Goal: Task Accomplishment & Management: Complete application form

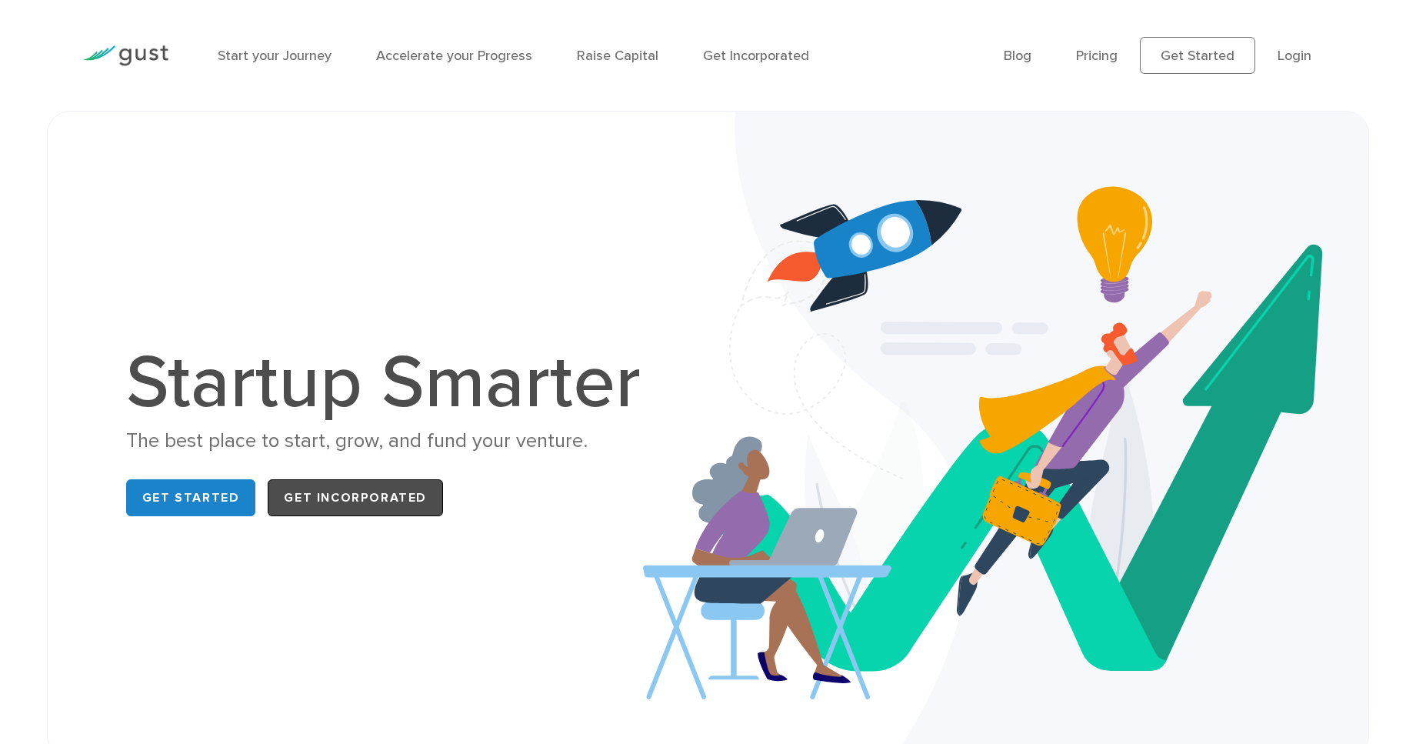
click at [348, 512] on link "Get Incorporated" at bounding box center [355, 497] width 175 height 37
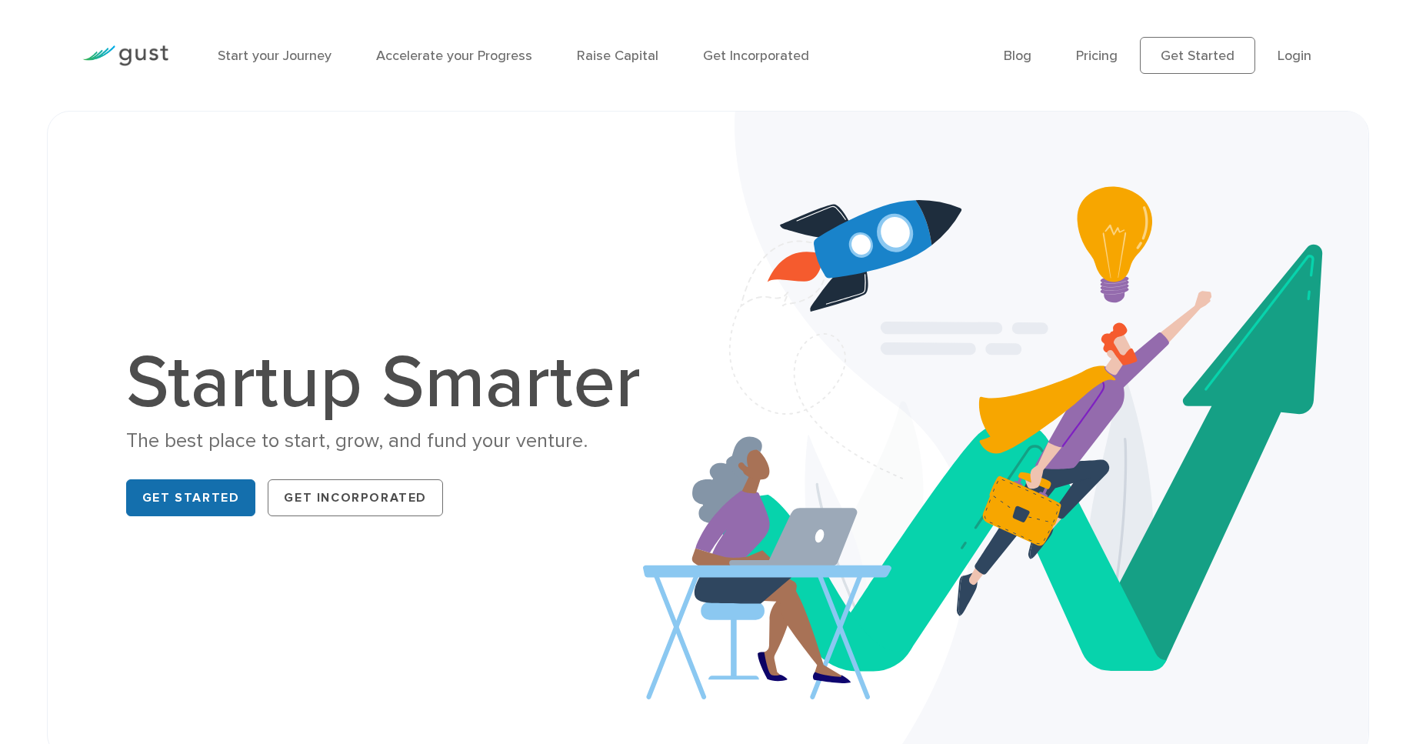
click at [187, 492] on link "Get Started" at bounding box center [191, 497] width 130 height 37
click at [1116, 57] on link "Pricing" at bounding box center [1097, 56] width 42 height 16
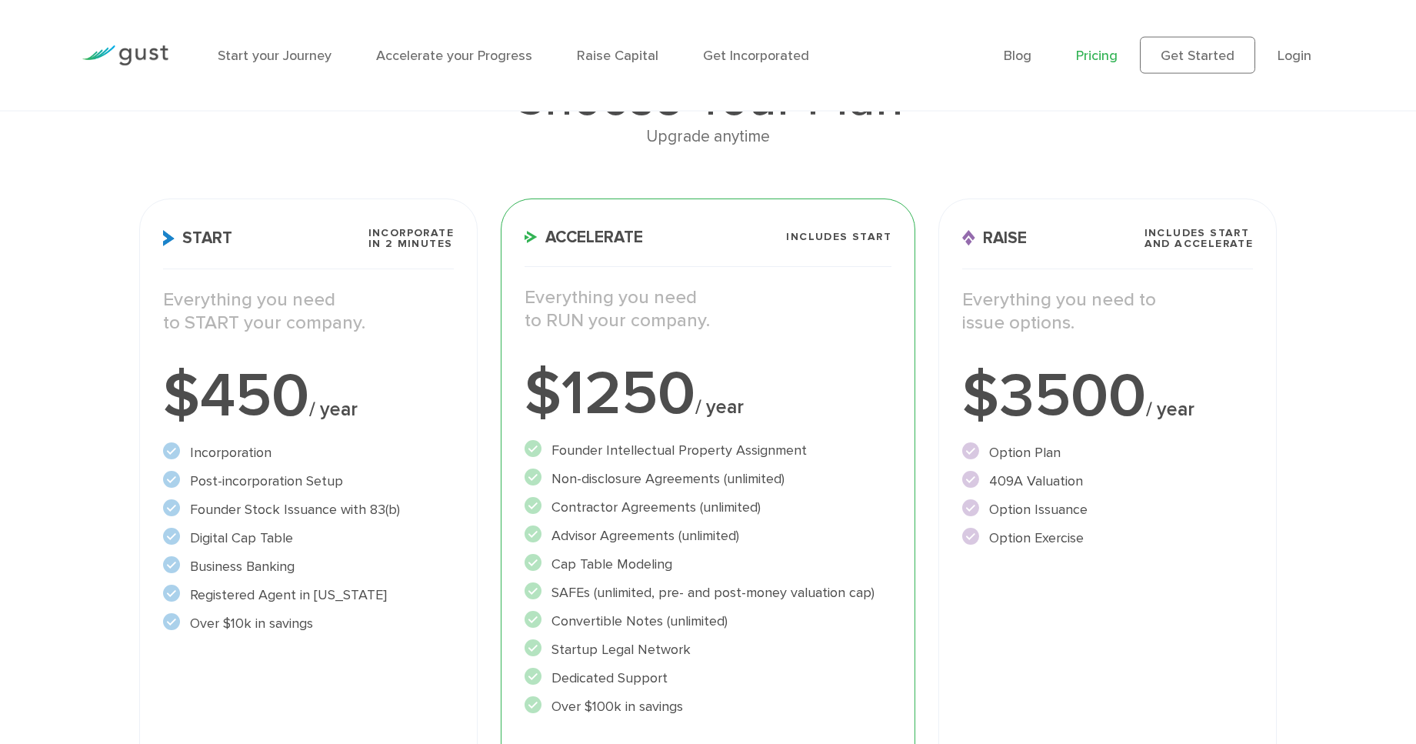
scroll to position [157, 0]
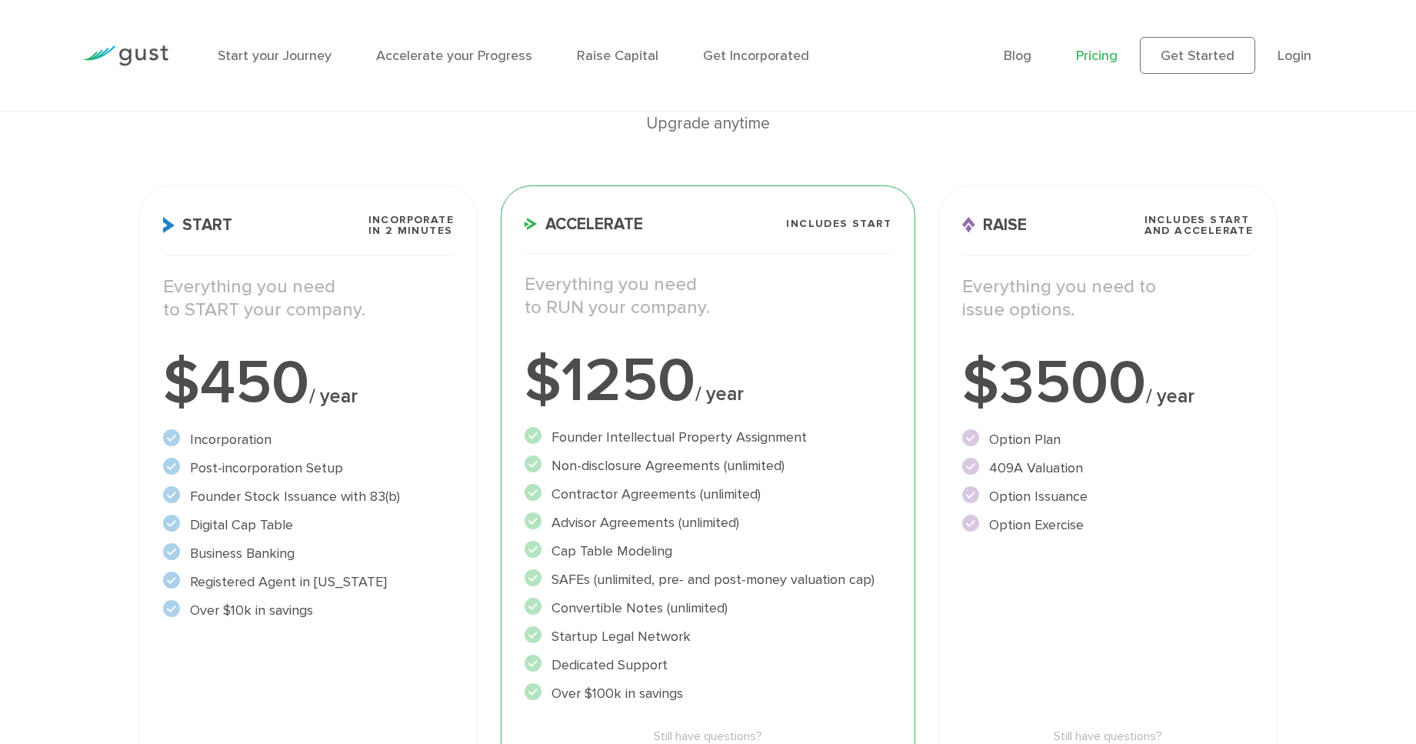
click at [629, 46] on li "Raise Capital" at bounding box center [618, 55] width 82 height 21
click at [629, 53] on link "Raise Capital" at bounding box center [618, 56] width 82 height 16
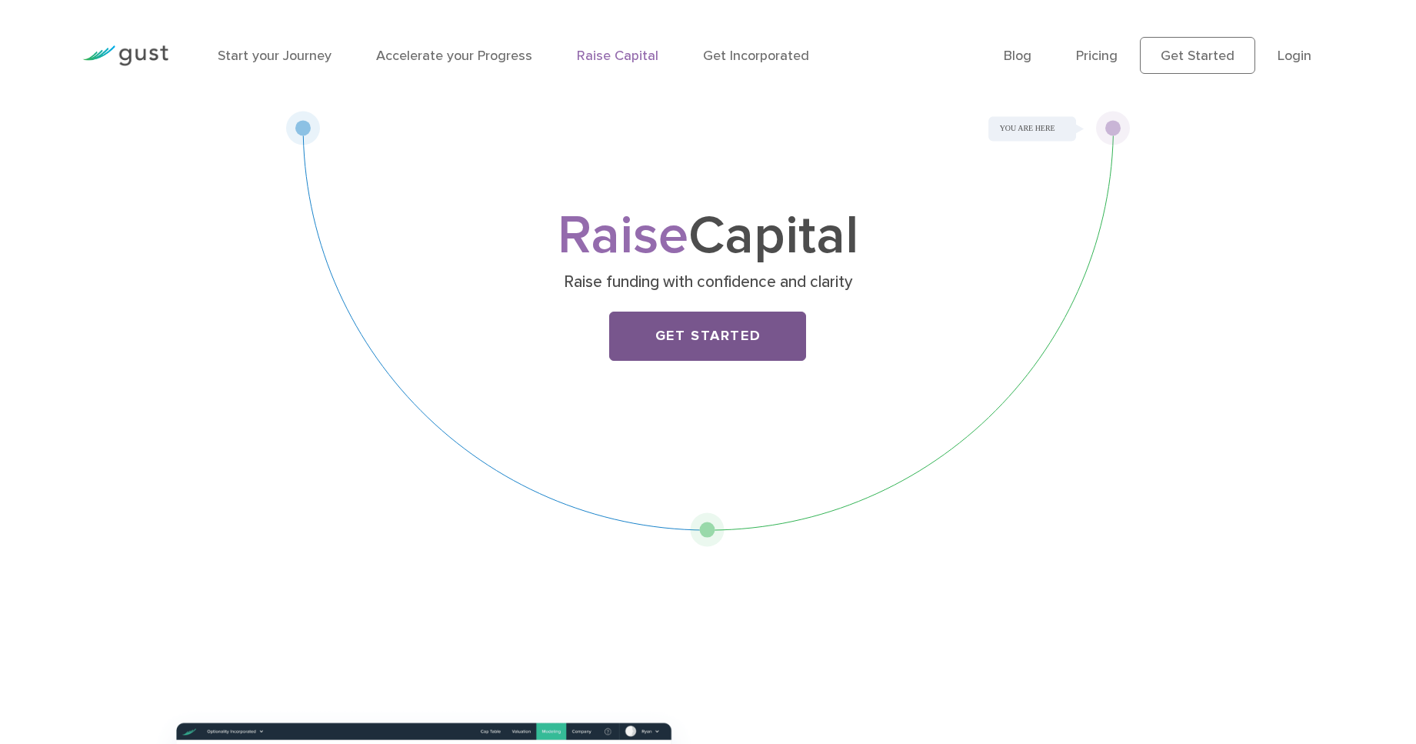
click at [708, 332] on link "Get Started" at bounding box center [707, 336] width 197 height 49
